Goal: Ask a question: Seek information or help from site administrators or community

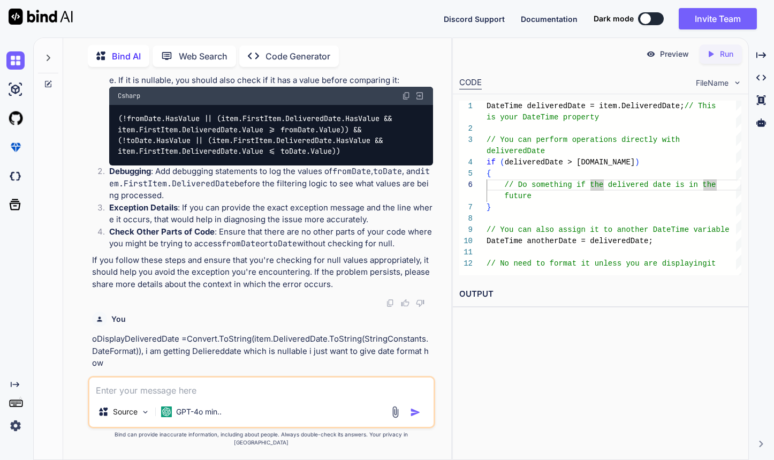
scroll to position [2112, 0]
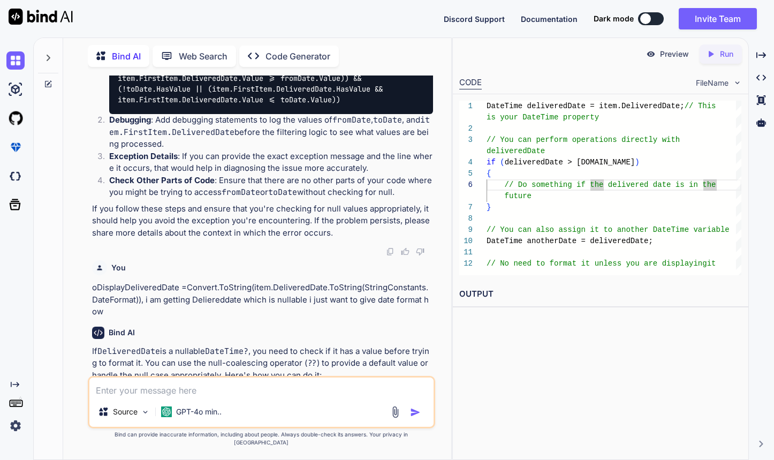
click at [229, 394] on textarea at bounding box center [261, 386] width 345 height 19
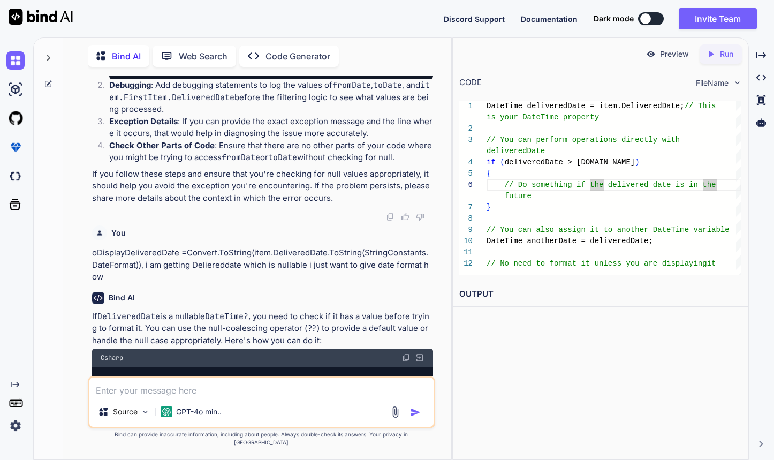
scroll to position [2024, 0]
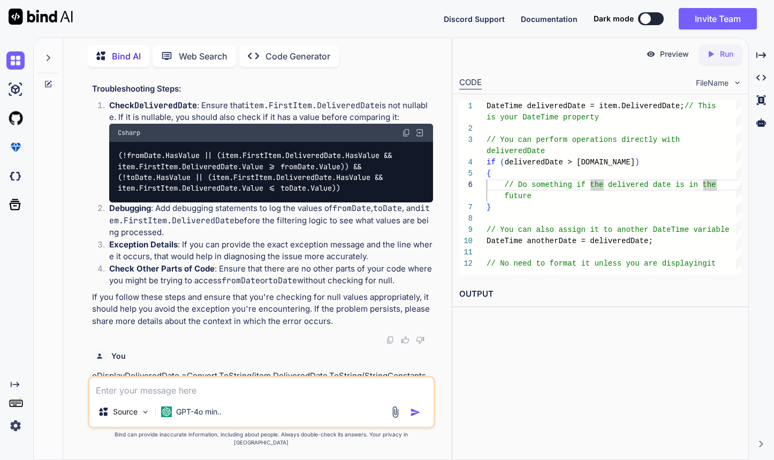
click at [265, 397] on textarea at bounding box center [261, 386] width 345 height 19
paste textarea "var filtered = GroupedOrderList.Where(item => (string.IsNullOrEmpty(OrderStatus…"
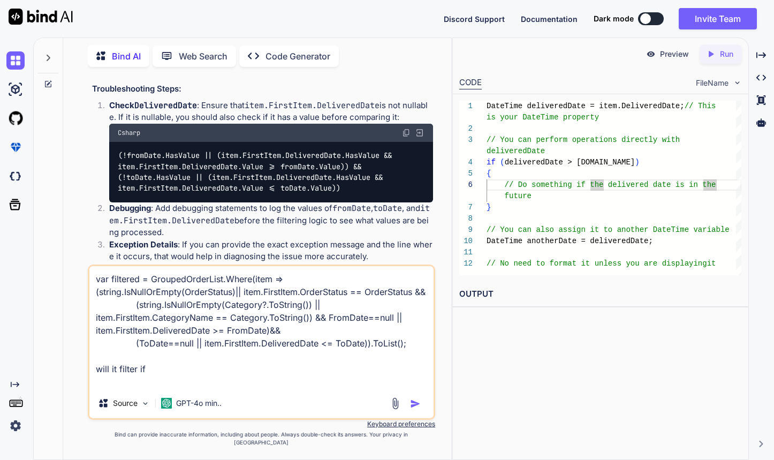
click at [290, 367] on textarea "var filtered = GroupedOrderList.Where(item => (string.IsNullOrEmpty(OrderStatus…" at bounding box center [261, 327] width 345 height 122
click at [182, 388] on textarea "var filtered = GroupedOrderList.Where(item => (string.IsNullOrEmpty(OrderStatus…" at bounding box center [261, 327] width 345 height 122
paste textarea "DeliveredDate"
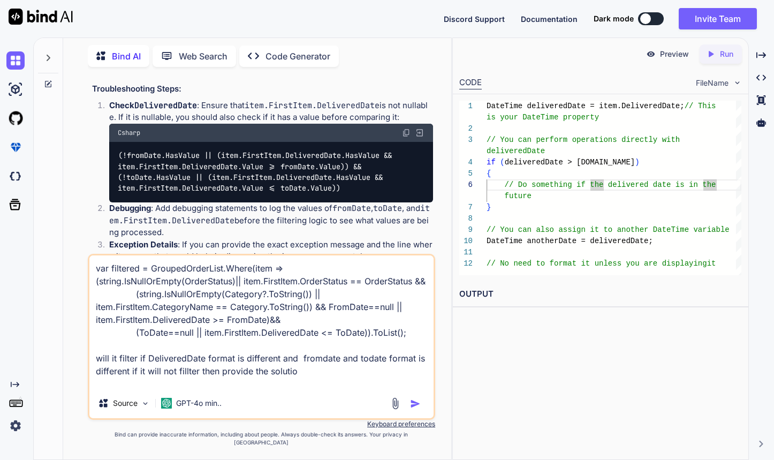
type textarea "var filtered = GroupedOrderList.Where(item => (string.IsNullOrEmpty(OrderStatus…"
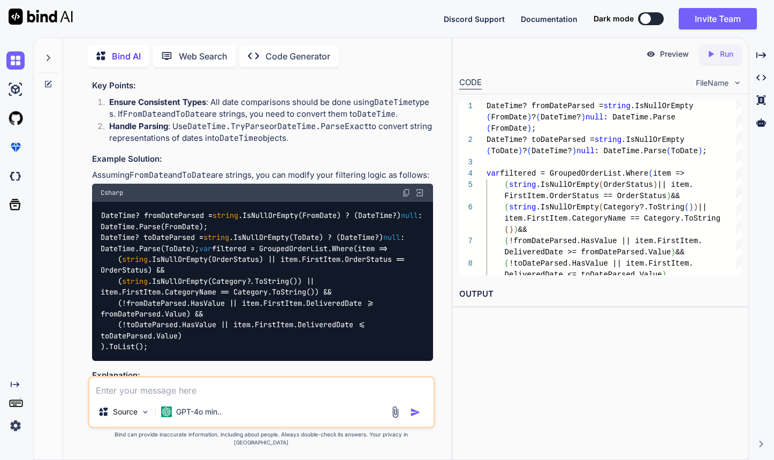
scroll to position [4536, 0]
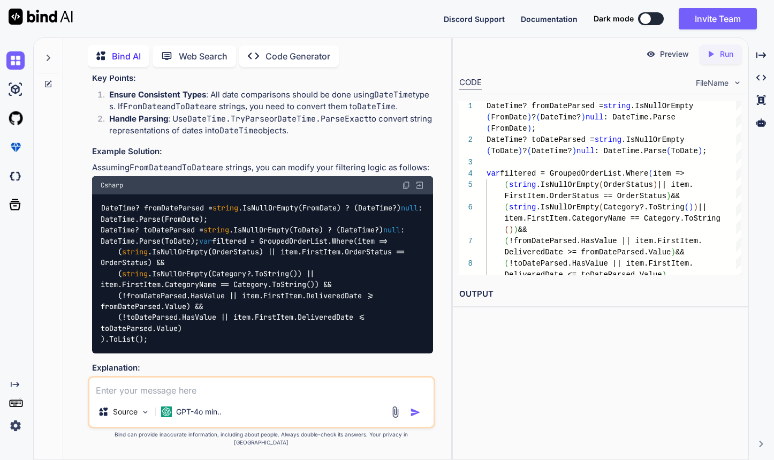
click at [234, 287] on code "DateTime? fromDateParsed = string .IsNullOrEmpty(FromDate) ? (DateTime?) null :…" at bounding box center [264, 273] width 326 height 142
click at [181, 299] on code "DateTime? fromDateParsed = string .IsNullOrEmpty(FromDate) ? (DateTime?) null :…" at bounding box center [264, 273] width 326 height 142
click at [222, 310] on div "DateTime? fromDateParsed = string .IsNullOrEmpty(FromDate) ? (DateTime?) null :…" at bounding box center [262, 273] width 341 height 159
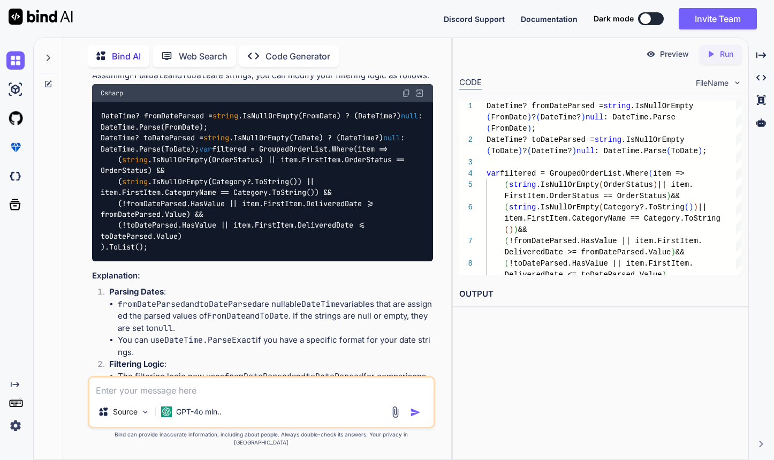
scroll to position [4630, 0]
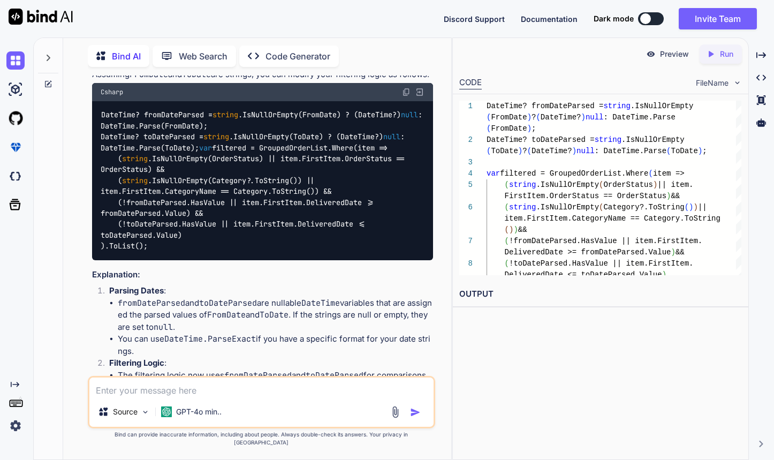
click at [191, 182] on code "DateTime? fromDateParsed = string .IsNullOrEmpty(FromDate) ? (DateTime?) null :…" at bounding box center [264, 180] width 326 height 142
click at [263, 197] on code "DateTime? fromDateParsed = string .IsNullOrEmpty(FromDate) ? (DateTime?) null :…" at bounding box center [264, 180] width 326 height 142
click at [201, 193] on code "DateTime? fromDateParsed = string .IsNullOrEmpty(FromDate) ? (DateTime?) null :…" at bounding box center [264, 180] width 326 height 142
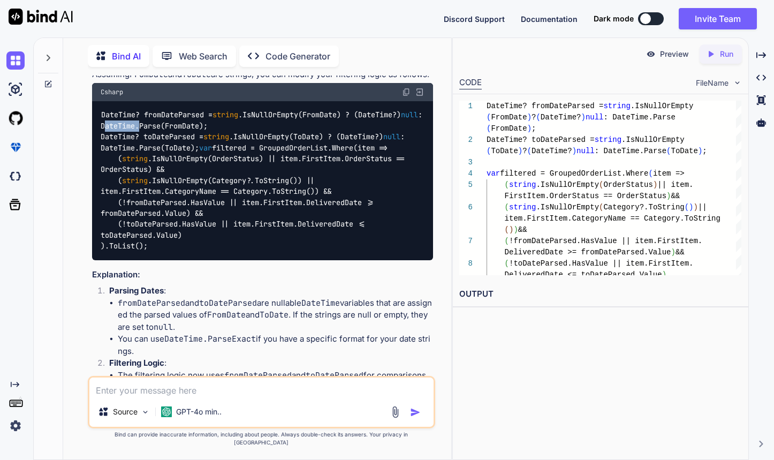
click at [201, 193] on code "DateTime? fromDateParsed = string .IsNullOrEmpty(FromDate) ? (DateTime?) null :…" at bounding box center [264, 180] width 326 height 142
click at [298, 205] on code "DateTime? fromDateParsed = string .IsNullOrEmpty(FromDate) ? (DateTime?) null :…" at bounding box center [264, 180] width 326 height 142
click at [239, 203] on code "DateTime? fromDateParsed = string .IsNullOrEmpty(FromDate) ? (DateTime?) null :…" at bounding box center [264, 180] width 326 height 142
click at [170, 202] on code "DateTime? fromDateParsed = string .IsNullOrEmpty(FromDate) ? (DateTime?) null :…" at bounding box center [264, 180] width 326 height 142
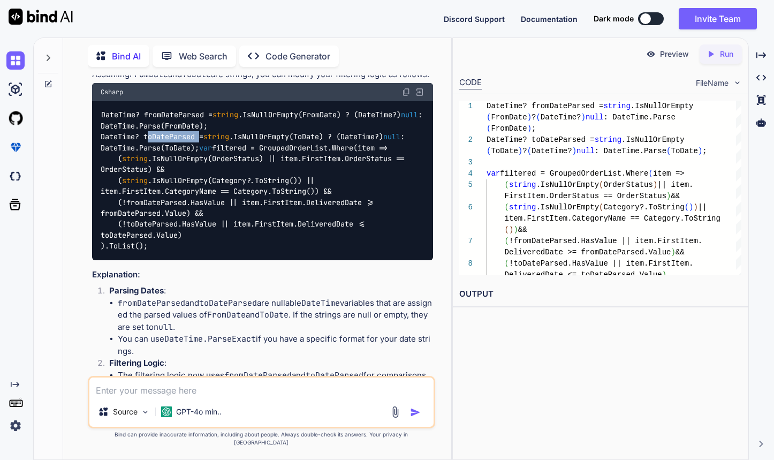
click at [170, 202] on code "DateTime? fromDateParsed = string .IsNullOrEmpty(FromDate) ? (DateTime?) null :…" at bounding box center [264, 180] width 326 height 142
click at [194, 222] on div "DateTime? fromDateParsed = string .IsNullOrEmpty(FromDate) ? (DateTime?) null :…" at bounding box center [262, 180] width 341 height 159
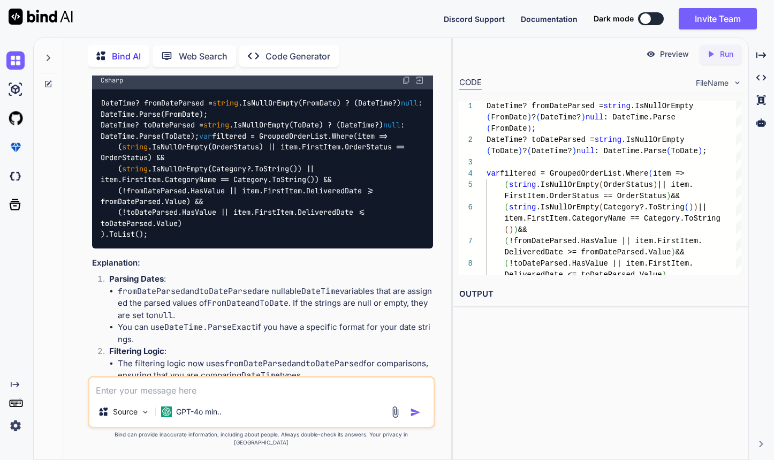
scroll to position [4643, 0]
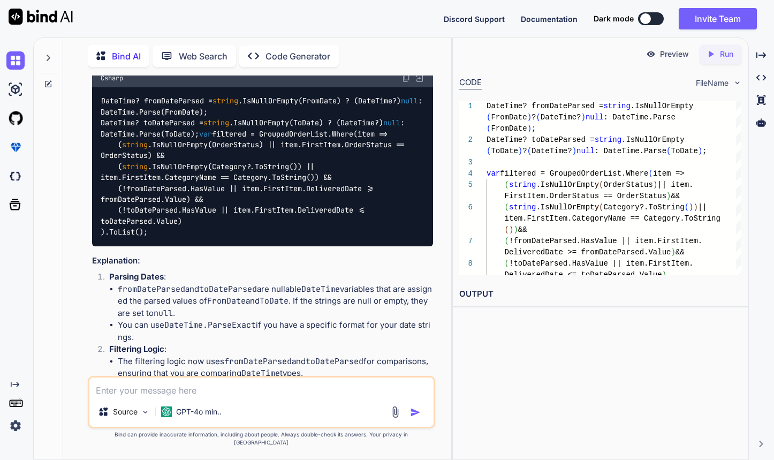
click at [337, 237] on code "DateTime? fromDateParsed = string .IsNullOrEmpty(FromDate) ? (DateTime?) null :…" at bounding box center [264, 166] width 326 height 142
copy code "DeliveredDate"
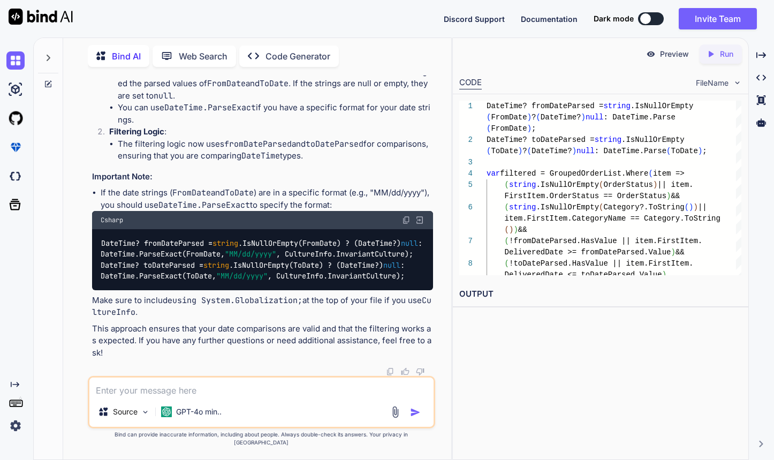
scroll to position [4920, 0]
click at [299, 281] on code "DateTime? fromDateParsed = string .IsNullOrEmpty(FromDate) ? (DateTime?) null :…" at bounding box center [264, 260] width 326 height 44
click at [180, 396] on textarea at bounding box center [261, 386] width 345 height 19
paste textarea "DeliveredDate"
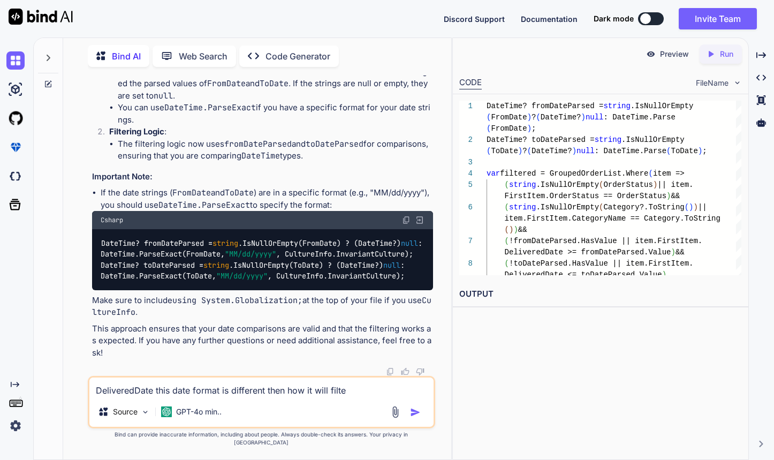
type textarea "DeliveredDate this date format is different then how it will filter"
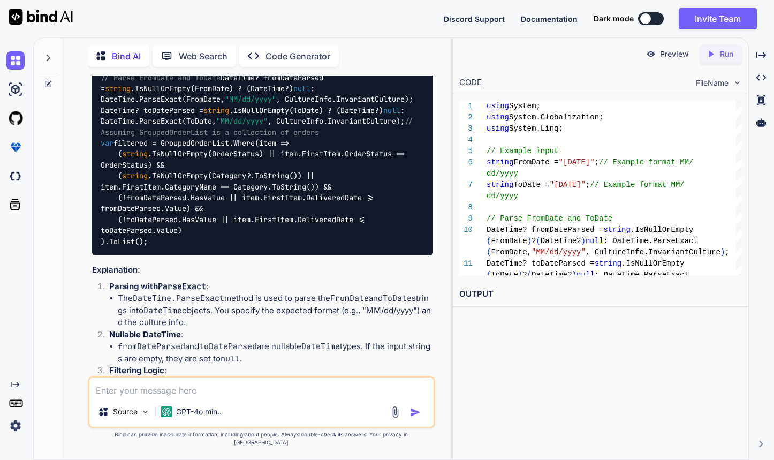
scroll to position [5486, 0]
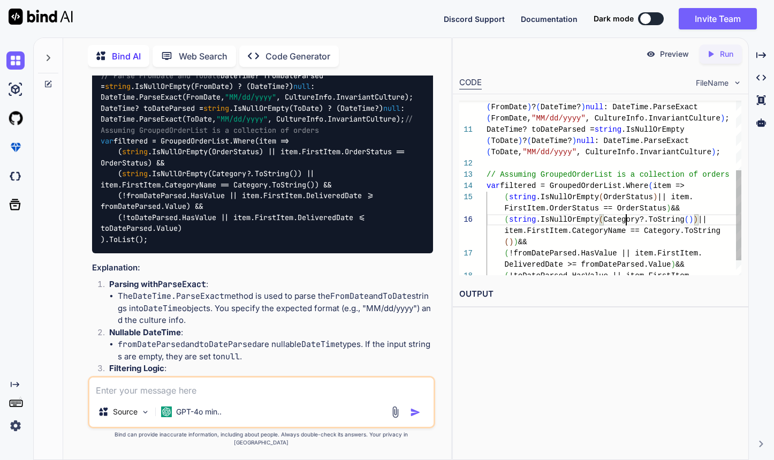
click at [625, 222] on div "DateTime? fromDateParsed = string .IsNullOrEmpty ( FromDate ) ? ( DateTime? ) n…" at bounding box center [613, 135] width 255 height 337
click at [596, 232] on div "DateTime? fromDateParsed = string .IsNullOrEmpty ( FromDate ) ? ( DateTime? ) n…" at bounding box center [613, 135] width 255 height 337
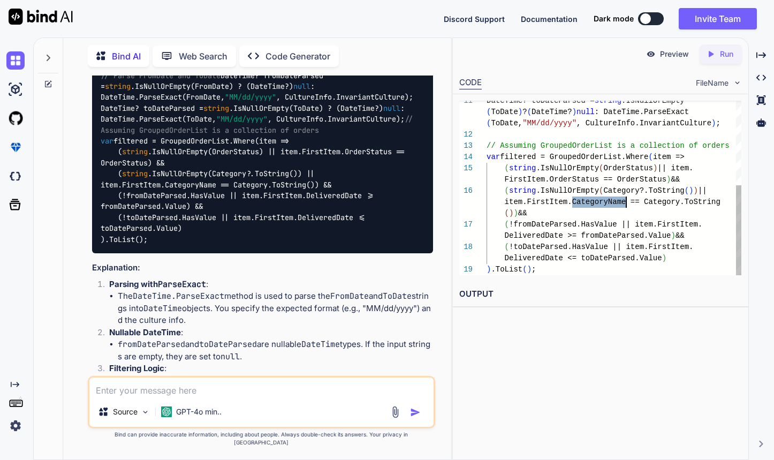
click at [601, 238] on div "DateTime? toDateParsed = string .IsNullOrEmpty ( ToDate ) ? ( DateTime? ) null …" at bounding box center [613, 106] width 255 height 337
click at [546, 238] on div "DateTime? toDateParsed = string .IsNullOrEmpty ( ToDate ) ? ( DateTime? ) null …" at bounding box center [613, 106] width 255 height 337
click at [596, 249] on div "DateTime? toDateParsed = string .IsNullOrEmpty ( ToDate ) ? ( DateTime? ) null …" at bounding box center [613, 106] width 255 height 337
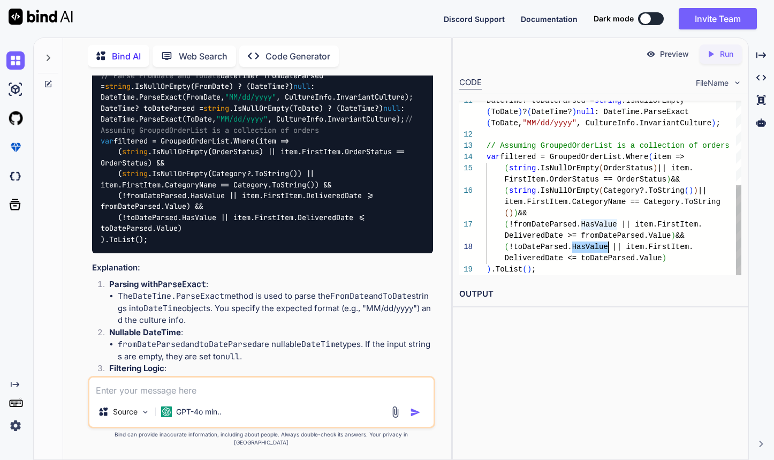
click at [596, 253] on div "DateTime? toDateParsed = string .IsNullOrEmpty ( ToDate ) ? ( DateTime? ) null …" at bounding box center [613, 106] width 255 height 337
click at [612, 260] on div "DateTime? toDateParsed = string .IsNullOrEmpty ( ToDate ) ? ( DateTime? ) null …" at bounding box center [613, 106] width 255 height 337
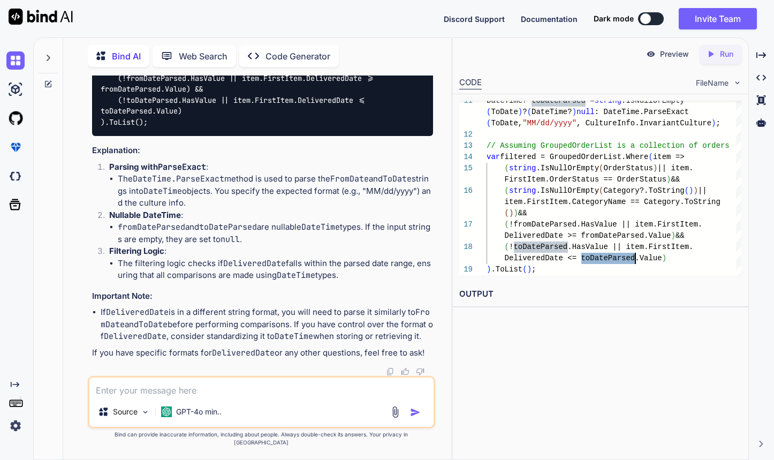
scroll to position [5773, 0]
